Goal: Navigation & Orientation: Find specific page/section

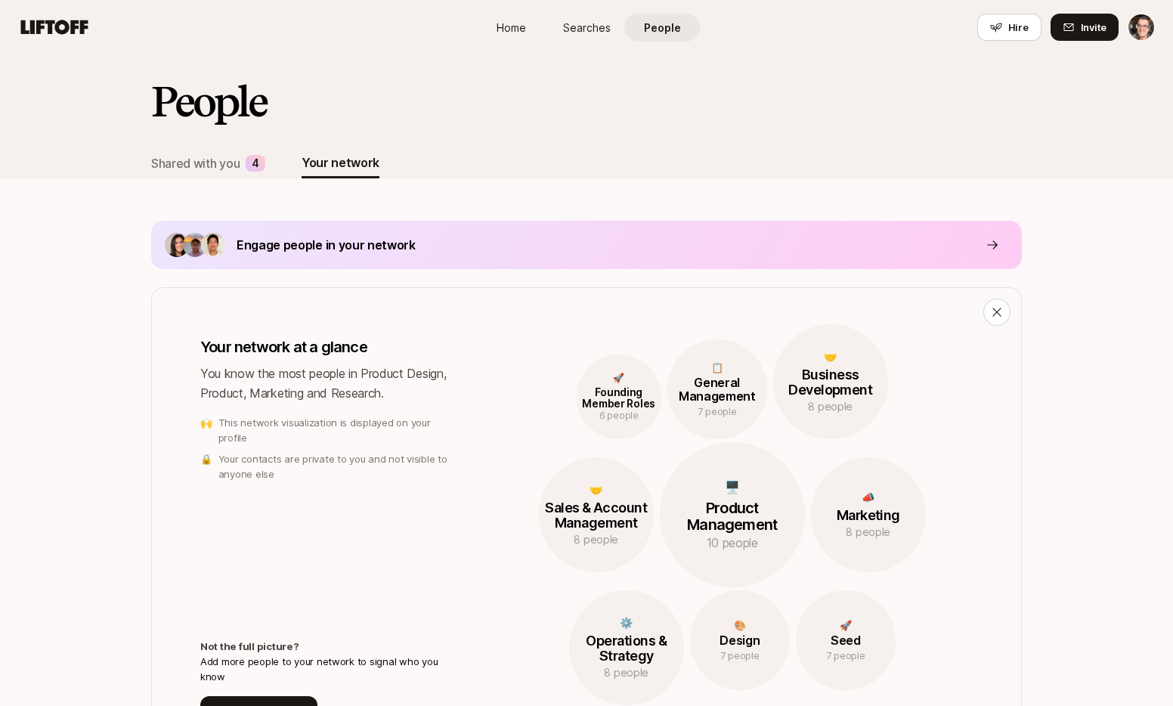
click at [531, 31] on link "Home" at bounding box center [511, 28] width 76 height 28
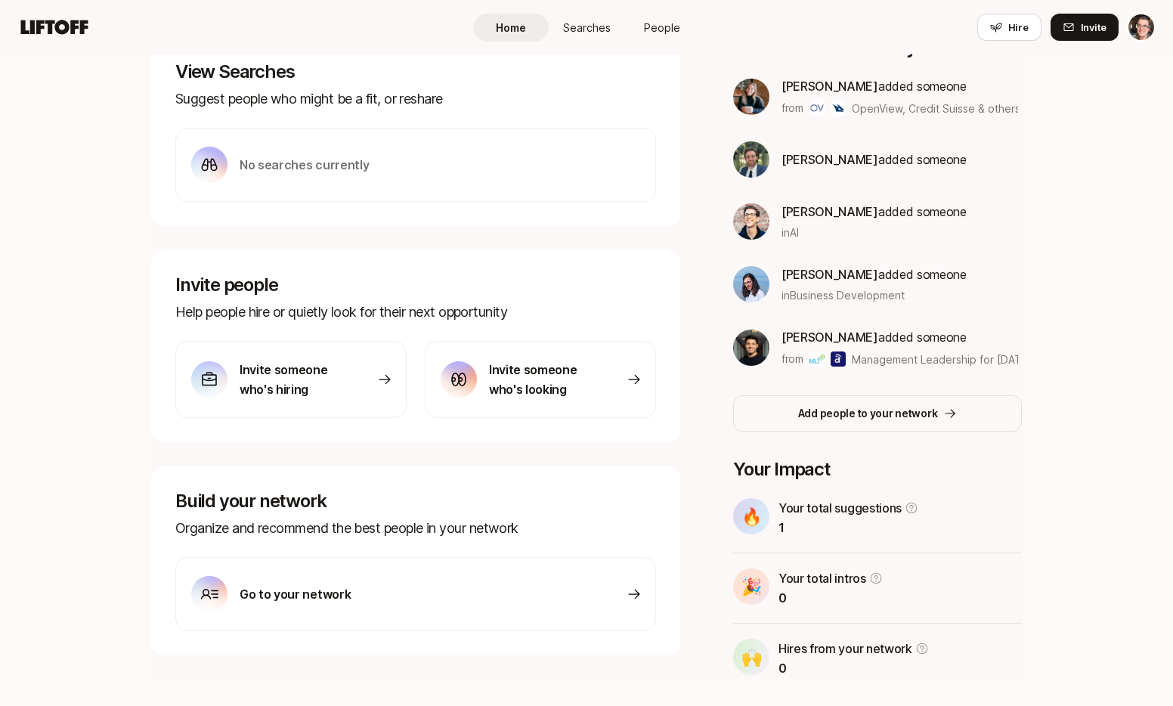
scroll to position [256, 0]
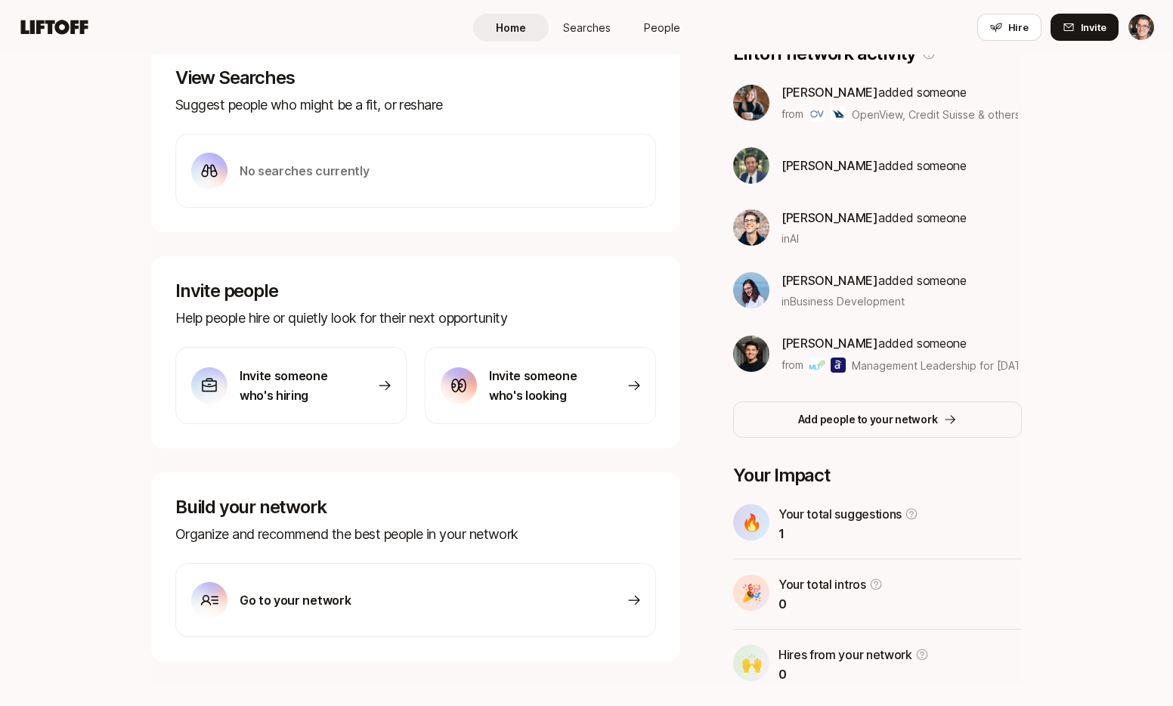
click at [643, 23] on link "People" at bounding box center [662, 28] width 76 height 28
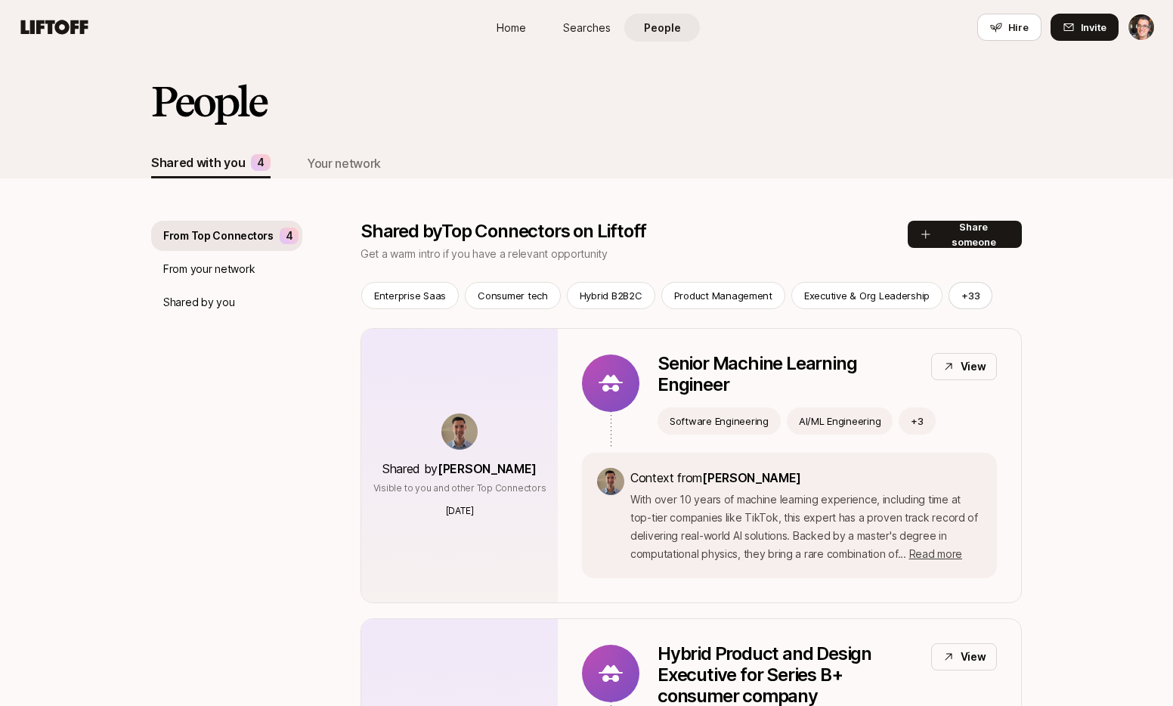
click at [611, 26] on link "Searches" at bounding box center [587, 28] width 76 height 28
